Goal: Task Accomplishment & Management: Use online tool/utility

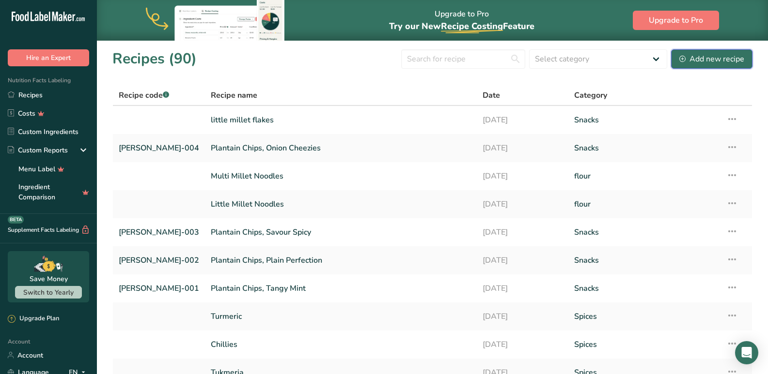
click at [692, 56] on div "Add new recipe" at bounding box center [711, 59] width 65 height 12
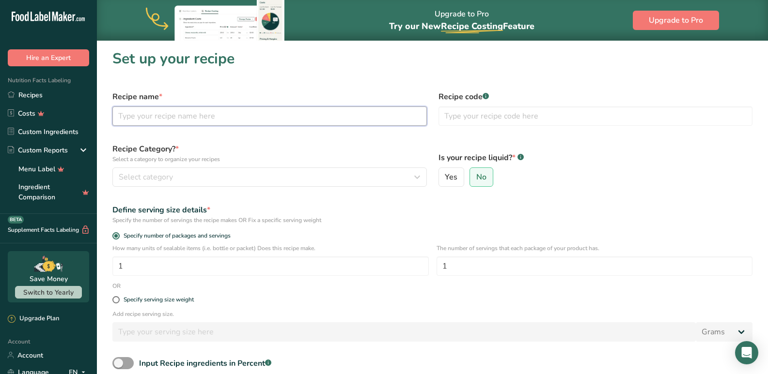
click at [168, 120] on input "text" at bounding box center [269, 116] width 314 height 19
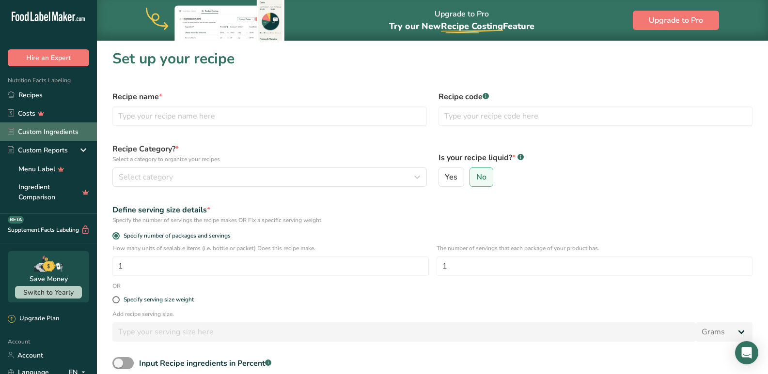
click at [22, 128] on link "Custom Ingredients" at bounding box center [48, 132] width 97 height 18
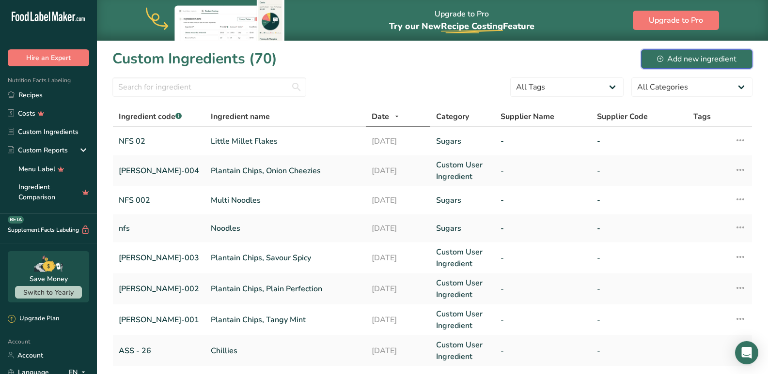
click at [707, 60] on div "Add new ingredient" at bounding box center [696, 59] width 79 height 12
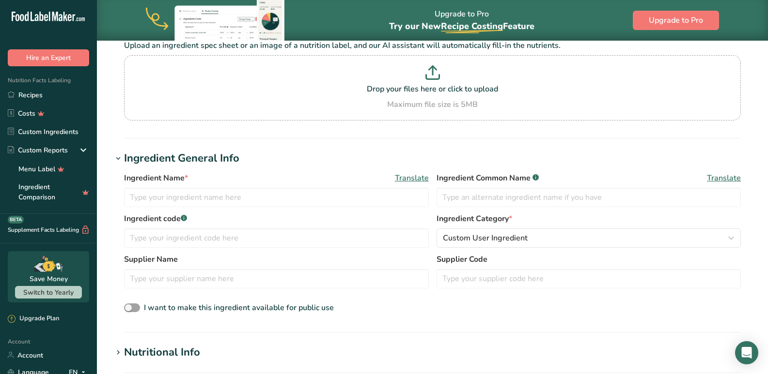
scroll to position [145, 0]
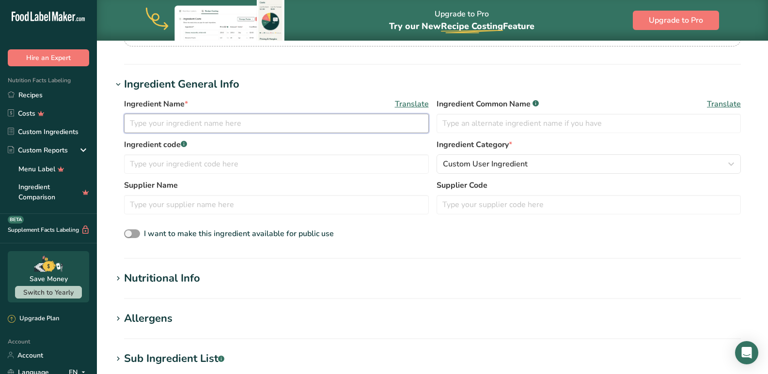
click at [168, 127] on input "text" at bounding box center [276, 123] width 305 height 19
click at [127, 128] on input "vermicelli" at bounding box center [276, 123] width 305 height 19
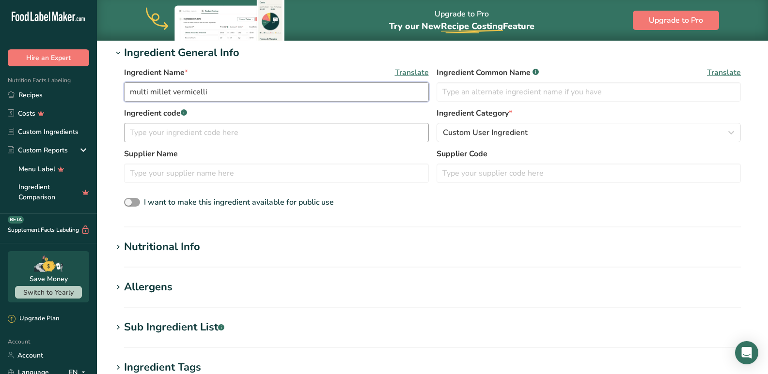
scroll to position [194, 0]
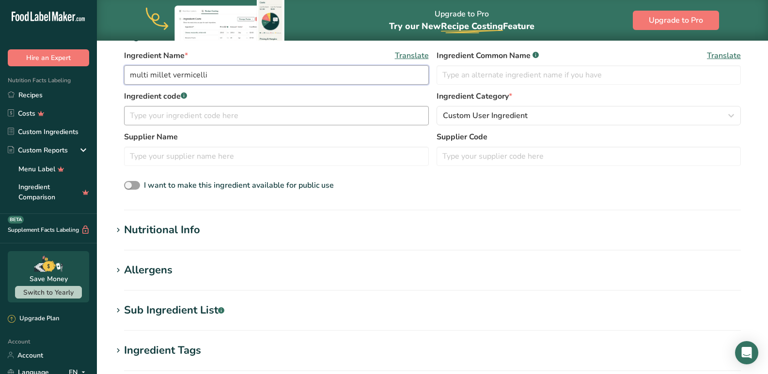
type input "multi millet vermicelli"
click at [141, 160] on input "text" at bounding box center [276, 156] width 305 height 19
click at [154, 120] on input "text" at bounding box center [276, 115] width 305 height 19
type input "nfs-02"
click at [490, 102] on div "Ingredient Category * Custom User Ingredient Standard Categories Custom Categor…" at bounding box center [588, 108] width 305 height 35
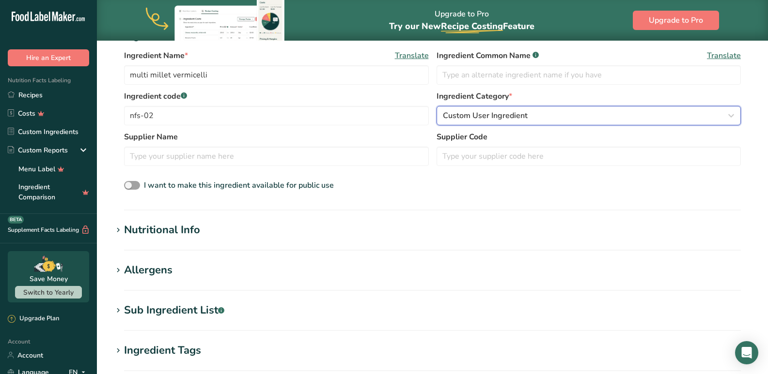
click at [496, 111] on span "Custom User Ingredient" at bounding box center [485, 116] width 85 height 12
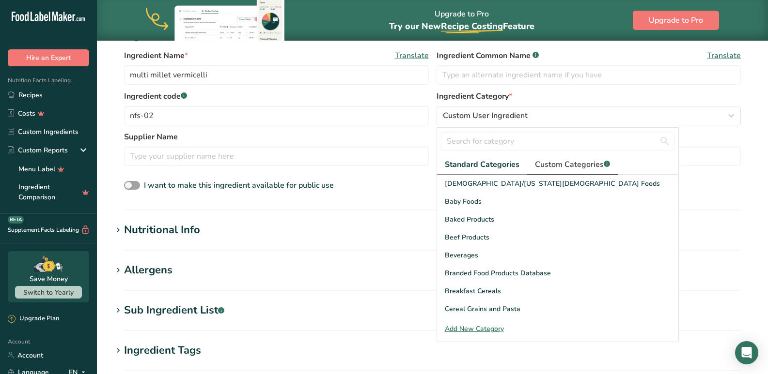
click at [567, 166] on span "Custom Categories .a-a{fill:#347362;}.b-a{fill:#fff;}" at bounding box center [572, 165] width 75 height 12
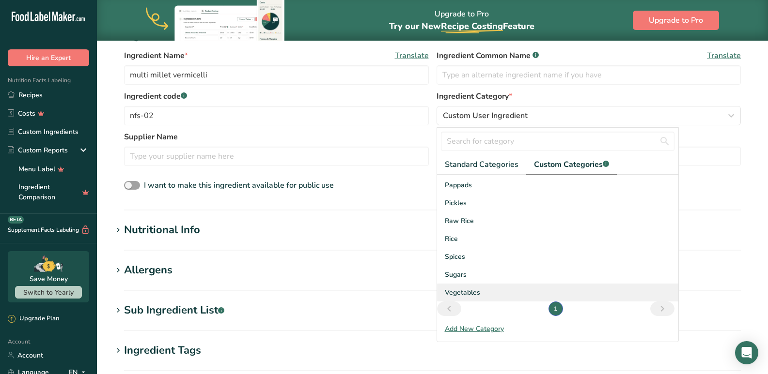
click at [465, 292] on span "Vegetables" at bounding box center [462, 293] width 35 height 10
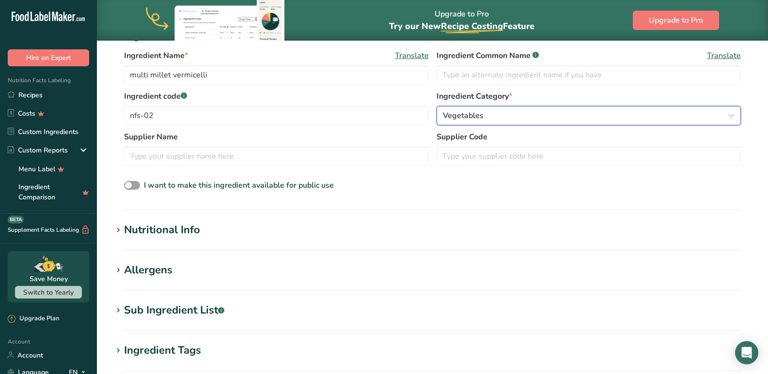
click at [478, 116] on span "Vegetables" at bounding box center [463, 116] width 41 height 12
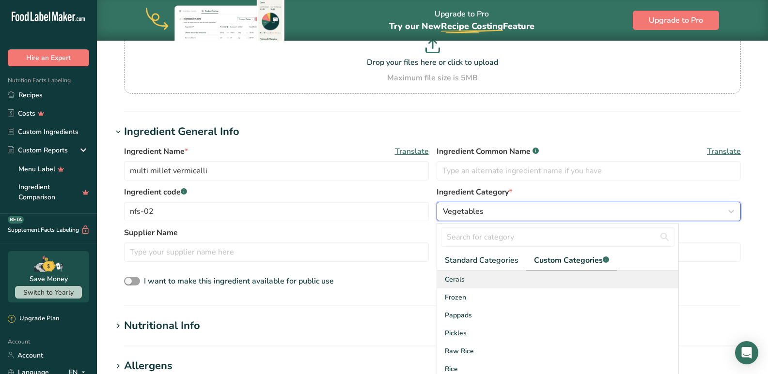
scroll to position [97, 0]
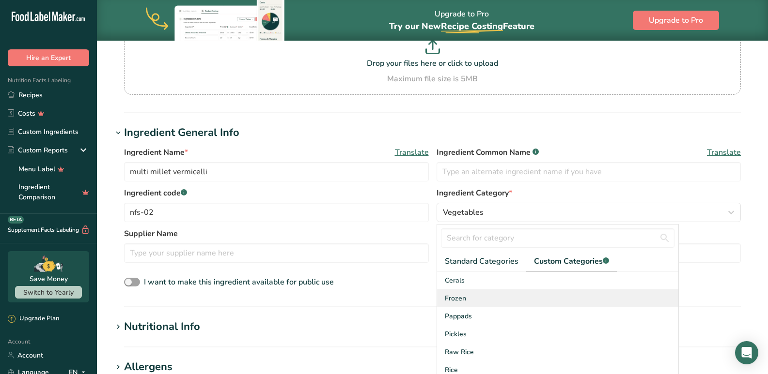
click at [467, 296] on div "Frozen" at bounding box center [557, 299] width 241 height 18
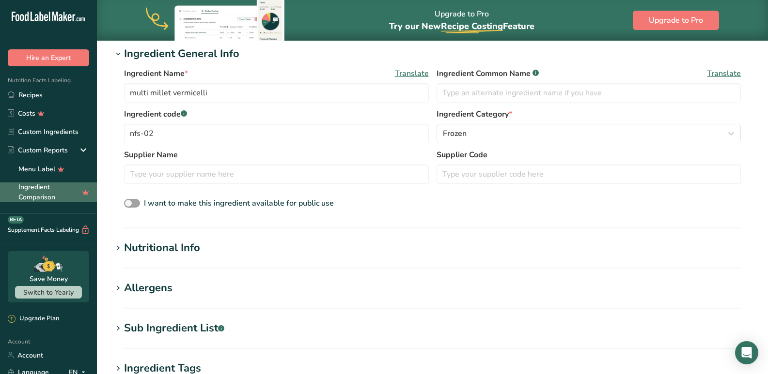
scroll to position [291, 0]
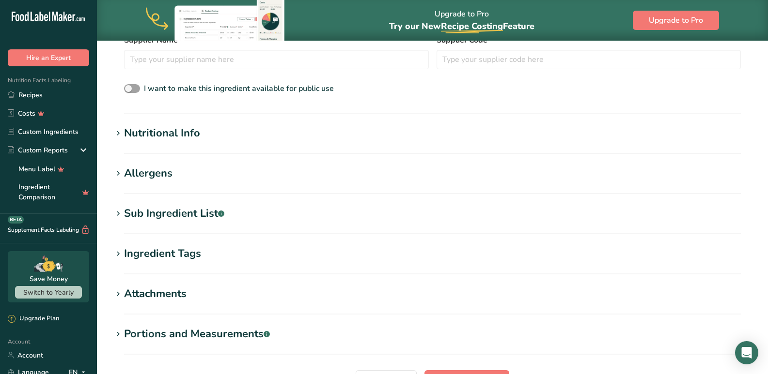
click at [146, 142] on section "Nutritional Info Serving Size .a-a{fill:#347362;}.b-a{fill:#fff;} Add ingredien…" at bounding box center [432, 139] width 640 height 29
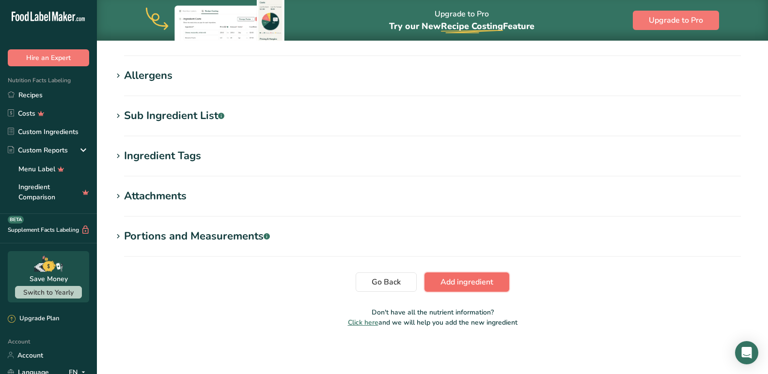
click at [472, 282] on span "Add ingredient" at bounding box center [466, 283] width 53 height 12
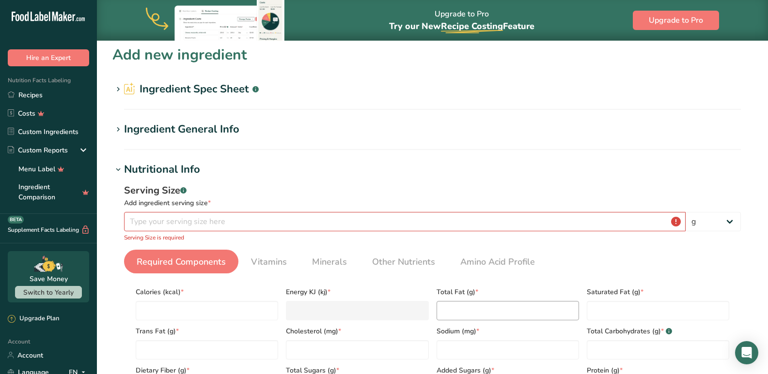
scroll to position [1, 0]
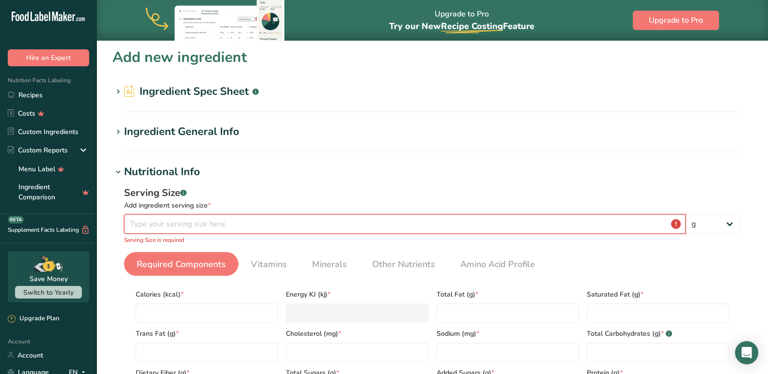
click at [189, 220] on input "number" at bounding box center [404, 224] width 561 height 19
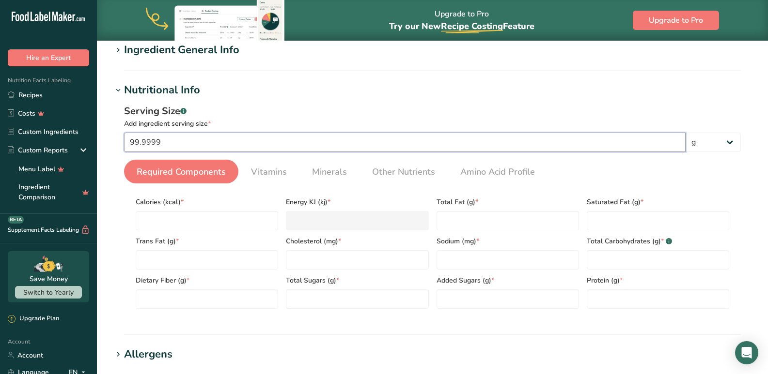
scroll to position [147, 0]
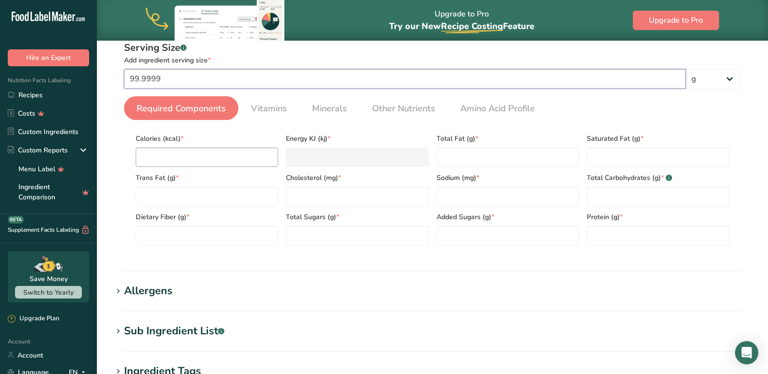
type input "99.9999"
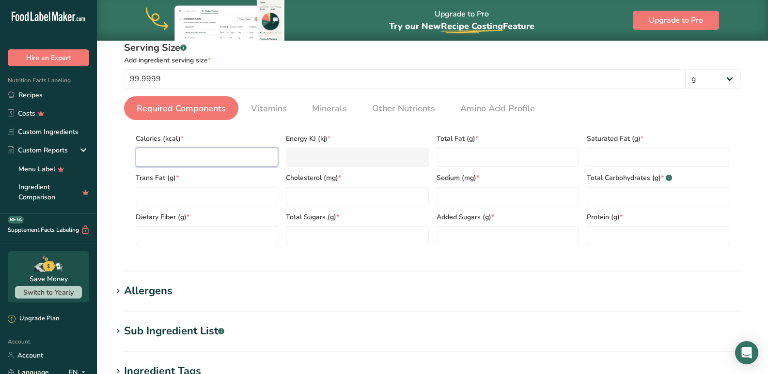
click at [192, 151] on input "number" at bounding box center [207, 157] width 142 height 19
type input "3"
type KJ "12.6"
type input "31"
type KJ "129.7"
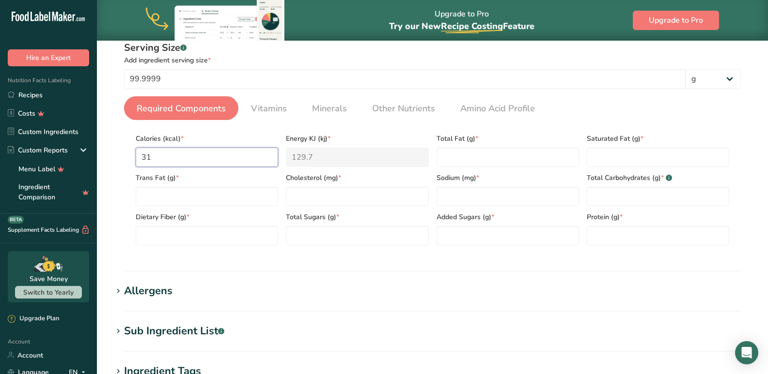
type input "318"
type KJ "1330.5"
type input "318"
click at [457, 159] on Fat "number" at bounding box center [507, 157] width 142 height 19
type Fat "2.4"
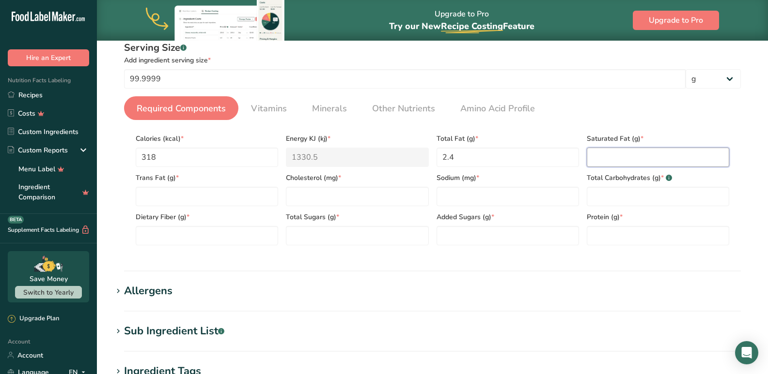
click at [636, 154] on Fat "number" at bounding box center [658, 157] width 142 height 19
type Fat "0.4"
click at [173, 202] on Fat "number" at bounding box center [207, 196] width 142 height 19
type Fat "0"
click at [312, 192] on input "number" at bounding box center [357, 196] width 142 height 19
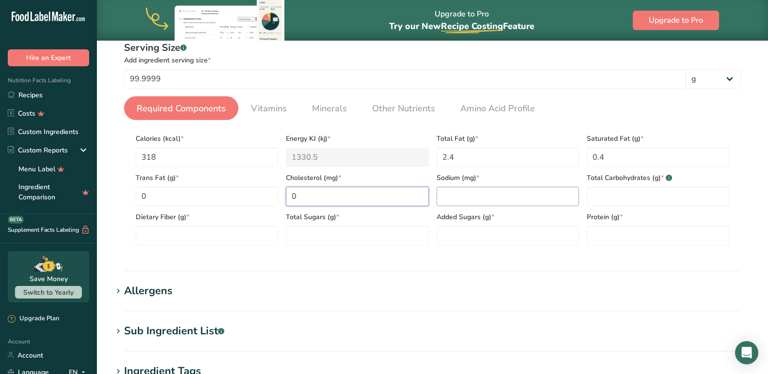
type input "0"
click at [461, 199] on input "number" at bounding box center [507, 196] width 142 height 19
type input "3.6"
click at [643, 203] on Carbohydrates "number" at bounding box center [658, 196] width 142 height 19
type Carbohydrates "64.5"
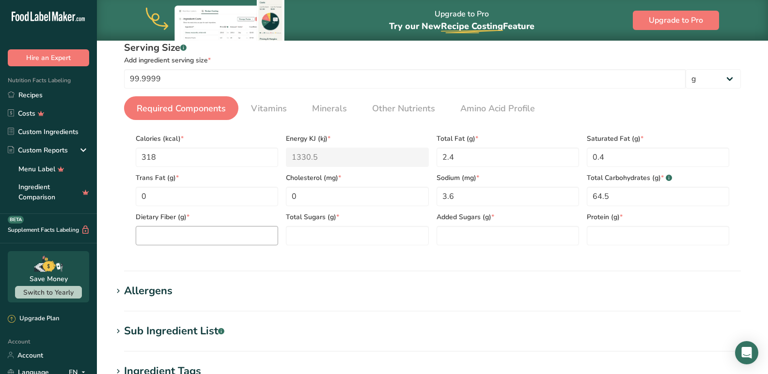
click at [203, 244] on section "Calories (kcal) * 318 Energy KJ (kj) * 1330.5 Total Fat (g) * 2.4 Saturated Fat…" at bounding box center [432, 186] width 617 height 133
click at [204, 243] on Fiber "number" at bounding box center [207, 235] width 142 height 19
type Fiber "9.4"
click at [300, 237] on Sugars "number" at bounding box center [357, 235] width 142 height 19
type Sugars "1.1"
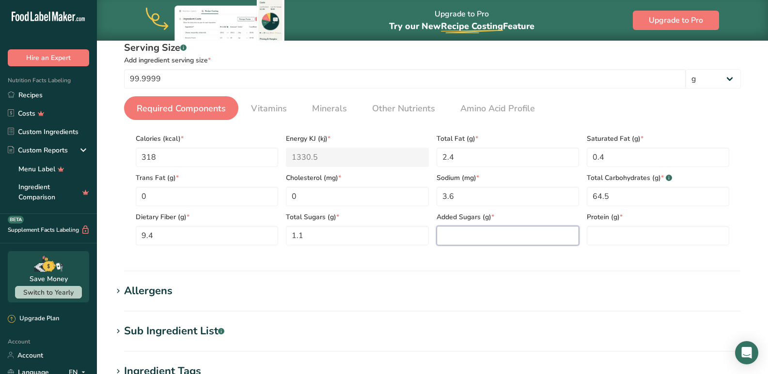
click at [469, 235] on Sugars "number" at bounding box center [507, 235] width 142 height 19
type Sugars "0"
click at [630, 240] on input "number" at bounding box center [658, 235] width 142 height 19
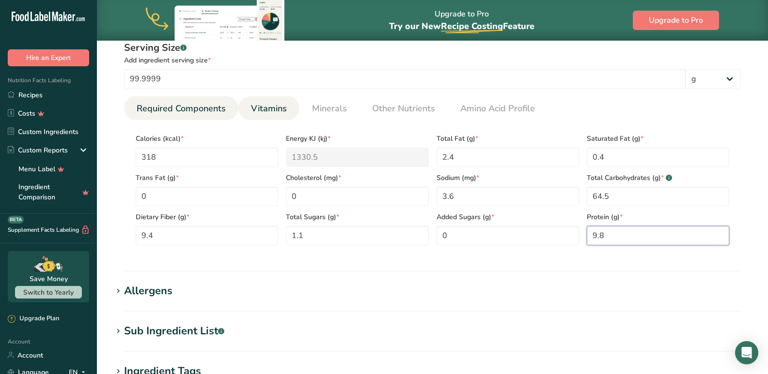
type input "9.8"
click at [261, 114] on span "Vitamins" at bounding box center [269, 108] width 36 height 13
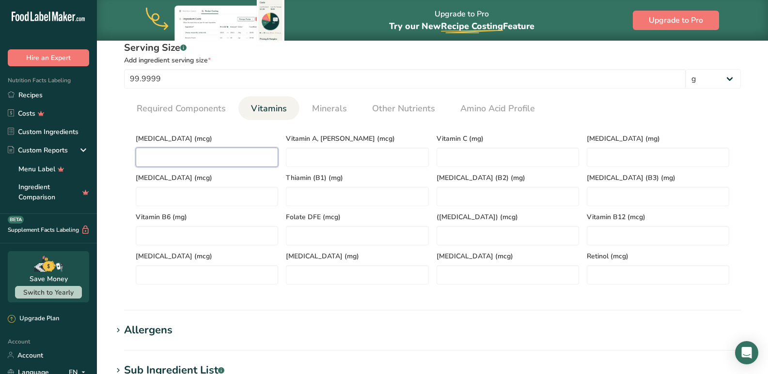
click at [175, 153] on D "number" at bounding box center [207, 157] width 142 height 19
click at [328, 109] on span "Minerals" at bounding box center [329, 108] width 35 height 13
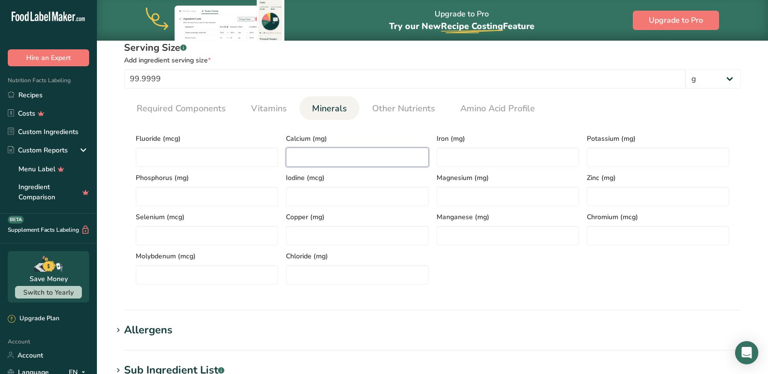
click at [326, 152] on input "number" at bounding box center [357, 157] width 142 height 19
type input "57"
click at [449, 153] on input "number" at bounding box center [507, 157] width 142 height 19
type input "3.9"
click at [610, 154] on input "number" at bounding box center [658, 157] width 142 height 19
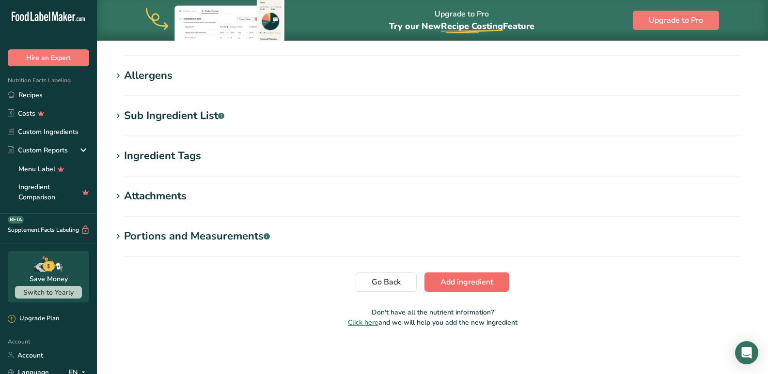
type input "275"
click at [467, 275] on button "Add ingredient" at bounding box center [466, 282] width 85 height 19
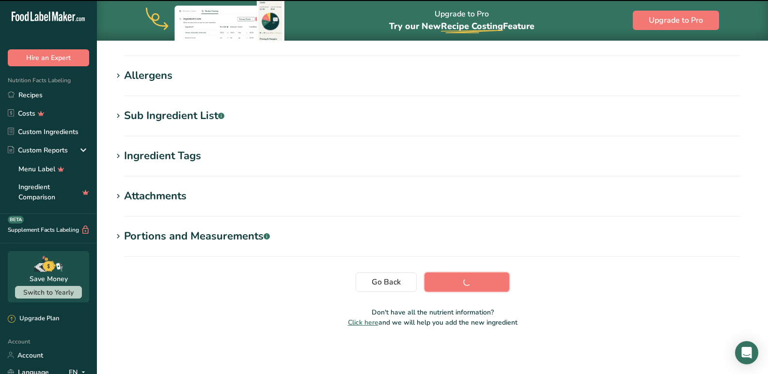
scroll to position [73, 0]
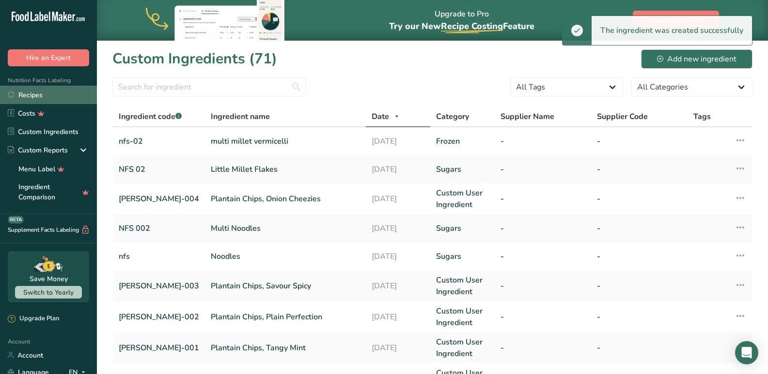
click at [29, 93] on link "Recipes" at bounding box center [48, 95] width 97 height 18
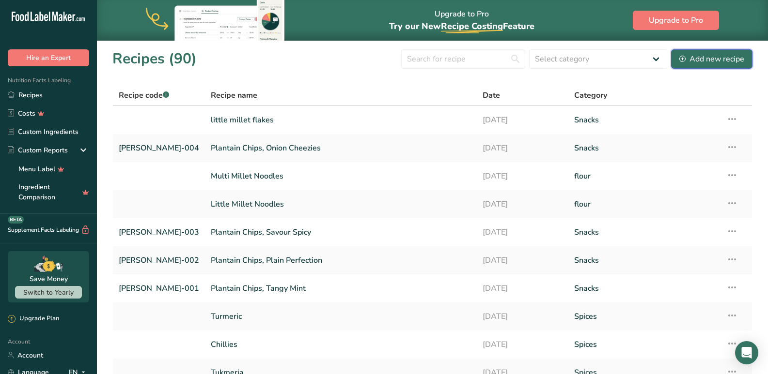
click at [722, 63] on div "Add new recipe" at bounding box center [711, 59] width 65 height 12
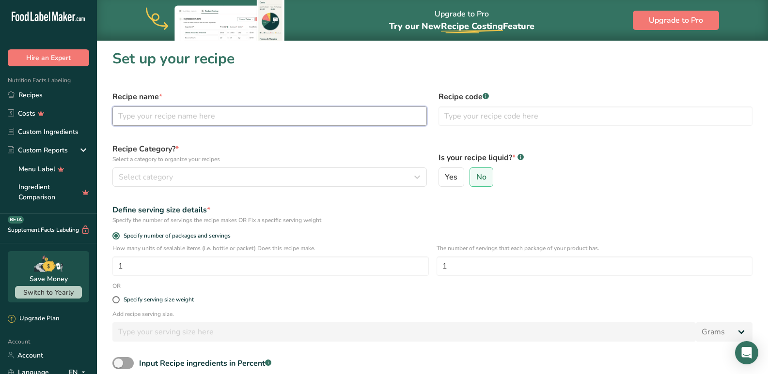
click at [166, 121] on input "text" at bounding box center [269, 116] width 314 height 19
type input "Multi Millet Vermicelli"
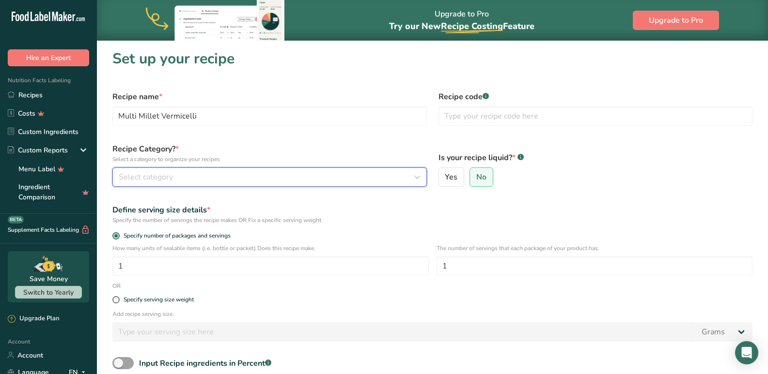
click at [180, 171] on div "Select category" at bounding box center [267, 177] width 296 height 12
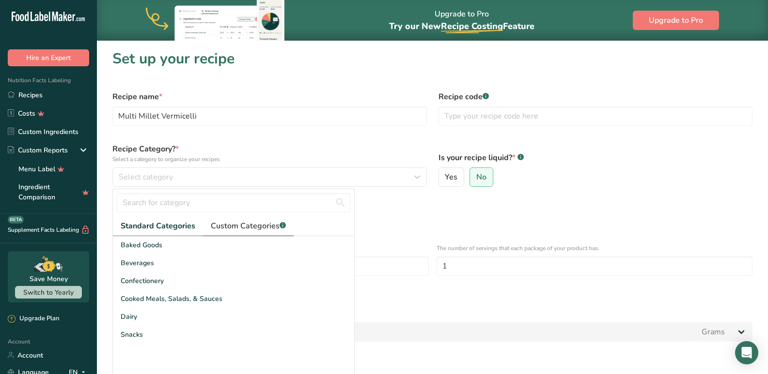
click at [232, 232] on link "Custom Categories .a-a{fill:#347362;}.b-a{fill:#fff;}" at bounding box center [248, 226] width 91 height 20
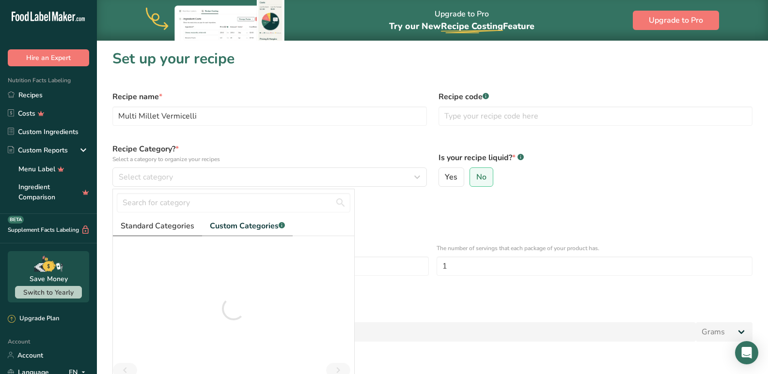
click at [164, 228] on span "Standard Categories" at bounding box center [158, 226] width 74 height 12
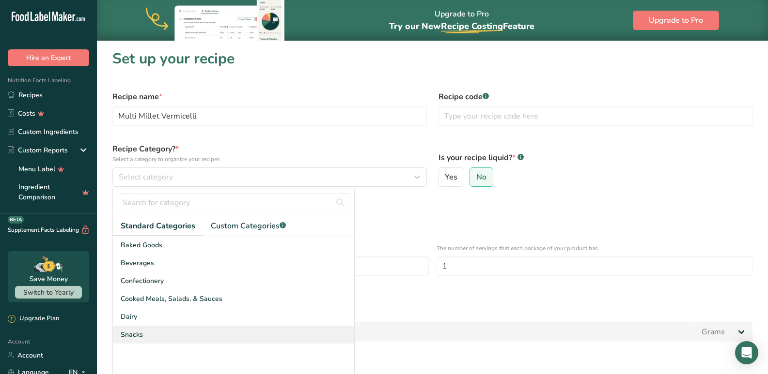
click at [135, 335] on span "Snacks" at bounding box center [132, 335] width 22 height 10
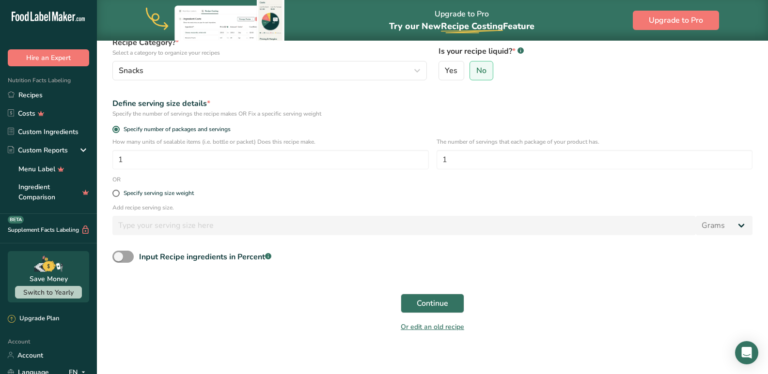
scroll to position [111, 0]
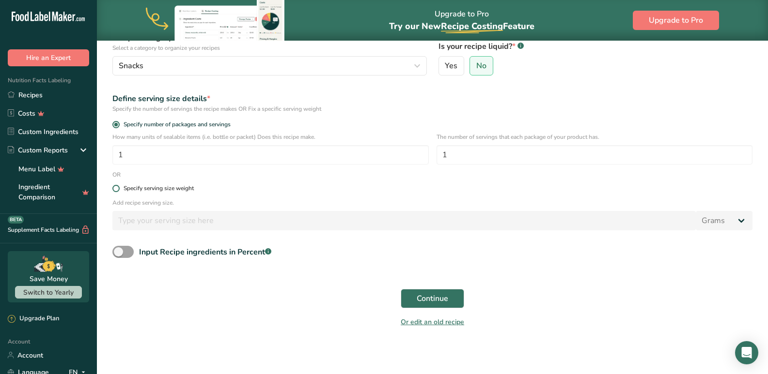
click at [146, 185] on div "Specify serving size weight" at bounding box center [159, 188] width 70 height 7
click at [119, 185] on input "Specify serving size weight" at bounding box center [115, 188] width 6 height 6
radio input "true"
radio input "false"
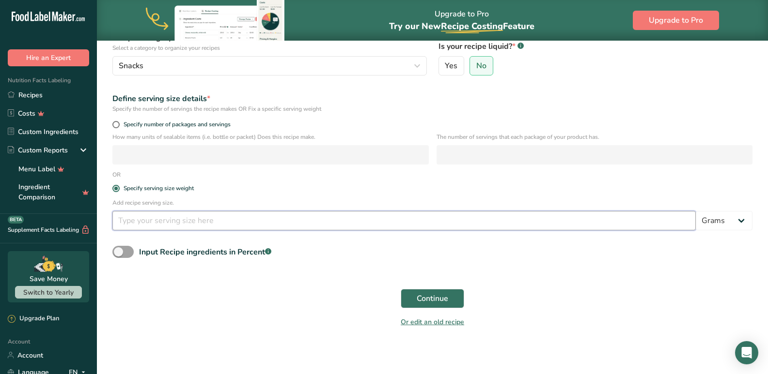
click at [137, 218] on input "number" at bounding box center [403, 220] width 583 height 19
type input "100"
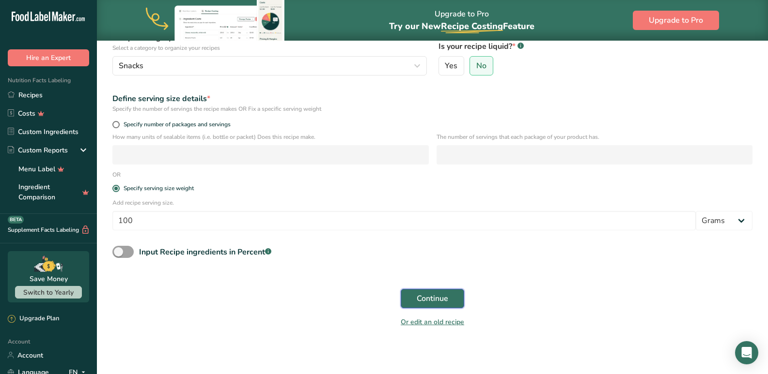
click at [451, 298] on button "Continue" at bounding box center [432, 298] width 63 height 19
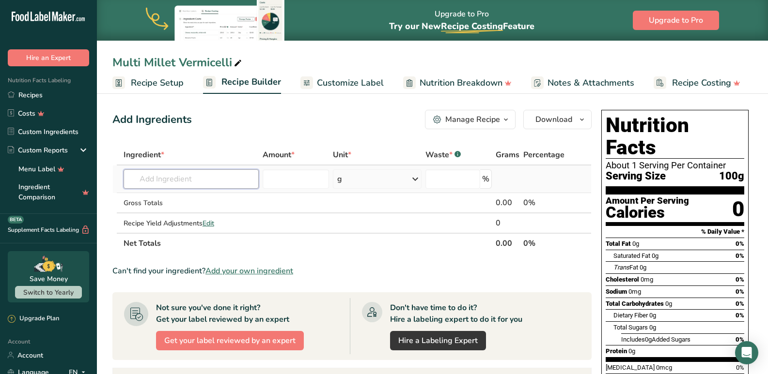
click at [209, 173] on input "text" at bounding box center [192, 179] width 136 height 19
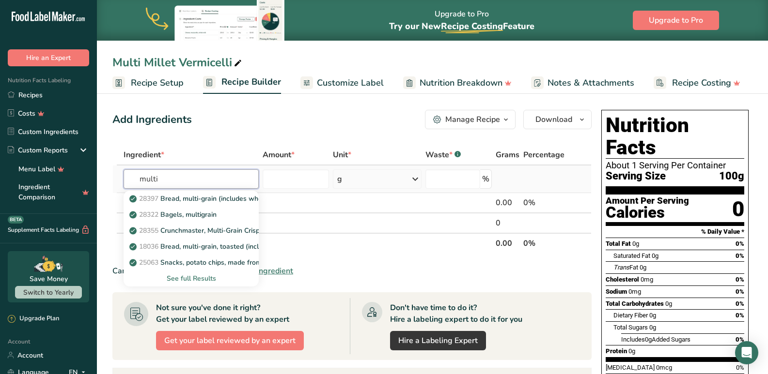
type input "multi"
click at [181, 280] on div "See full Results" at bounding box center [191, 279] width 120 height 10
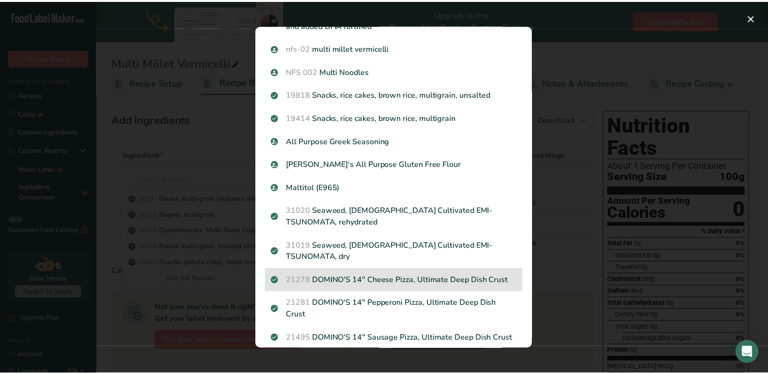
scroll to position [678, 0]
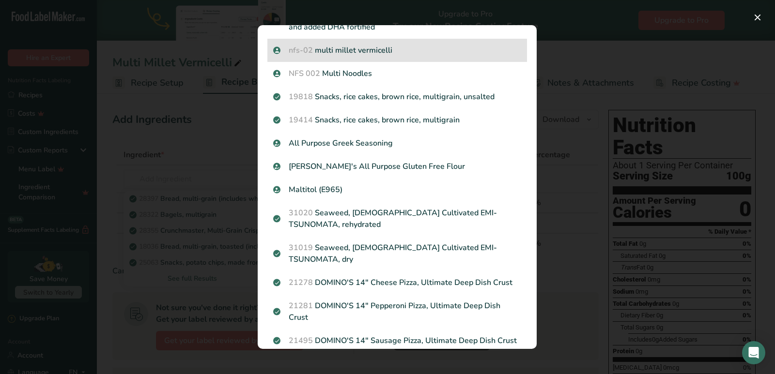
click at [324, 62] on div "nfs-02 multi millet vermicelli" at bounding box center [397, 50] width 260 height 23
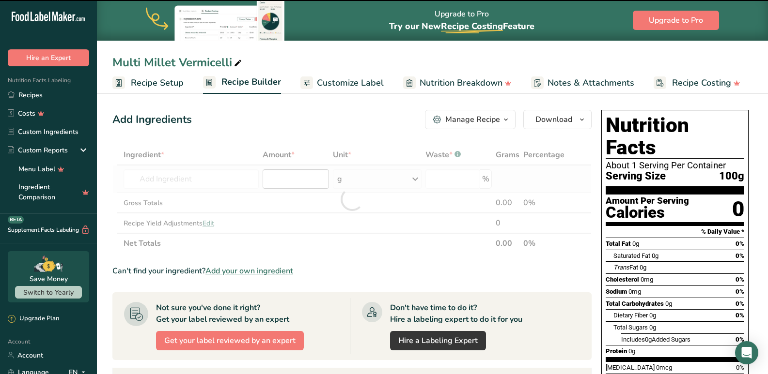
type input "0"
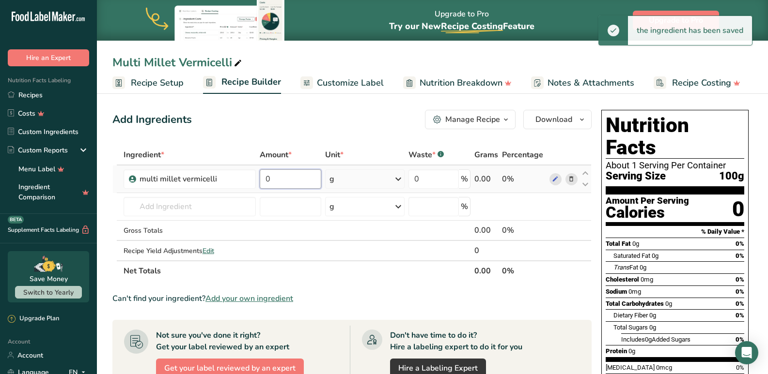
drag, startPoint x: 272, startPoint y: 179, endPoint x: 266, endPoint y: 175, distance: 7.0
click at [266, 175] on input "0" at bounding box center [291, 179] width 62 height 19
type input "200"
click at [338, 286] on section "Ingredient * Amount * Unit * Waste * .a-a{fill:#347362;}.b-a{fill:#fff;} Grams …" at bounding box center [351, 359] width 479 height 429
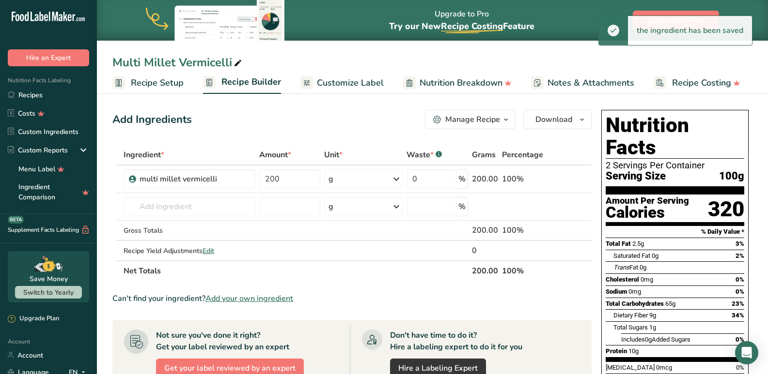
click at [338, 87] on span "Customize Label" at bounding box center [350, 83] width 67 height 13
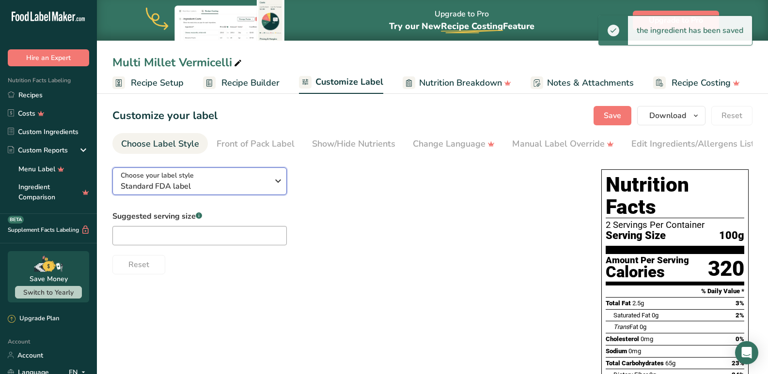
click at [169, 192] on span "Standard FDA label" at bounding box center [195, 187] width 148 height 12
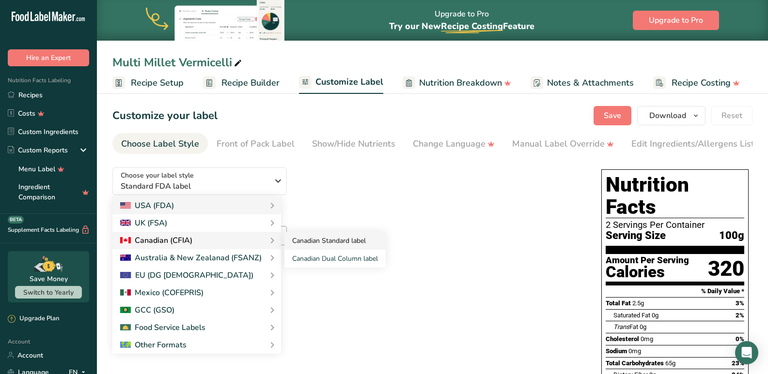
click at [316, 243] on link "Canadian Standard label" at bounding box center [334, 241] width 101 height 18
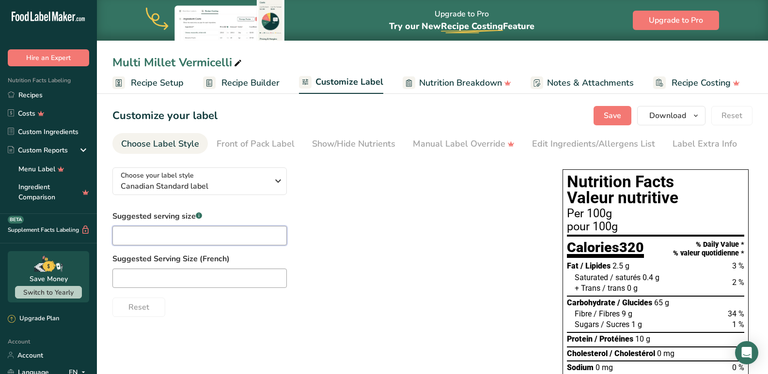
click at [142, 238] on input "text" at bounding box center [199, 235] width 174 height 19
type input "3.5 oz"
click at [140, 277] on input "text" at bounding box center [199, 278] width 174 height 19
type input "3.5 oz"
click at [469, 232] on div "Suggested serving size .a-a{fill:#347362;}.b-a{fill:#fff;} 3.5 oz Suggested Ser…" at bounding box center [327, 264] width 431 height 107
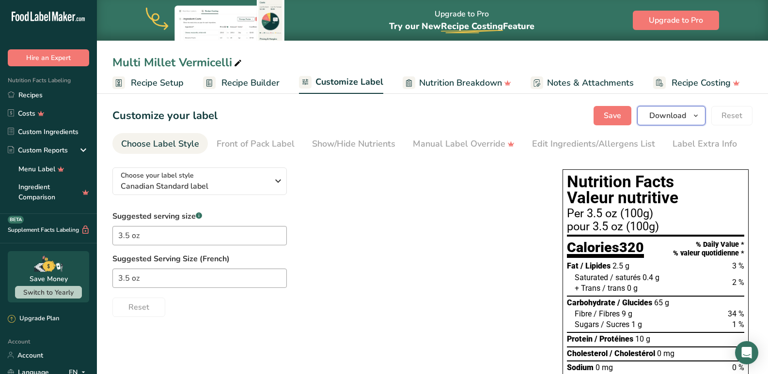
click at [670, 119] on span "Download" at bounding box center [667, 116] width 37 height 12
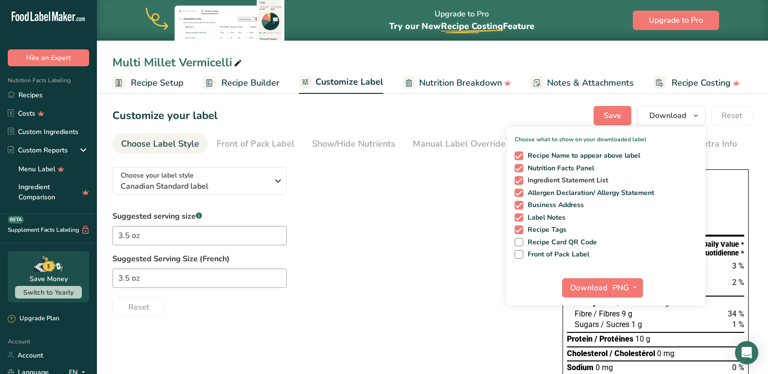
click at [535, 181] on span "Ingredient Statement List" at bounding box center [565, 180] width 85 height 9
click at [521, 181] on input "Ingredient Statement List" at bounding box center [517, 180] width 6 height 6
checkbox input "false"
click at [590, 290] on span "Download" at bounding box center [588, 288] width 37 height 12
